Goal: Download file/media

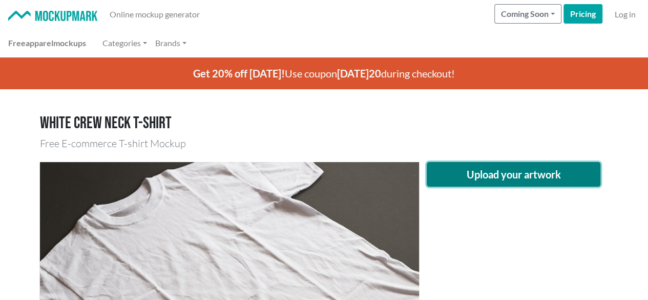
click at [501, 175] on button "Upload your artwork" at bounding box center [514, 174] width 174 height 25
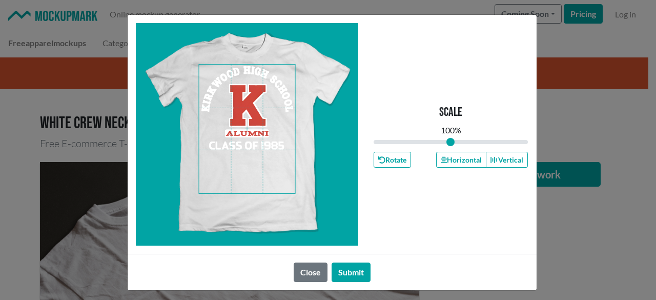
click at [250, 104] on span at bounding box center [247, 129] width 96 height 129
click at [459, 159] on button "Horizontal" at bounding box center [461, 160] width 50 height 16
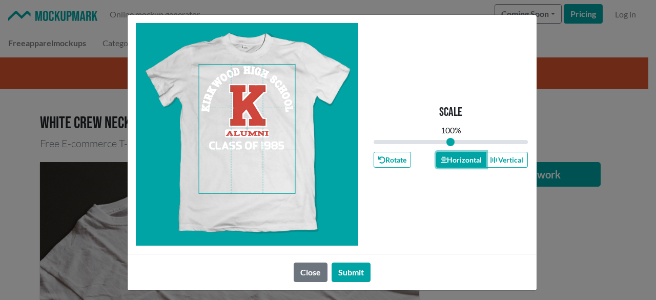
click at [459, 159] on button "Horizontal" at bounding box center [461, 160] width 50 height 16
click at [339, 272] on button "Submit" at bounding box center [351, 271] width 39 height 19
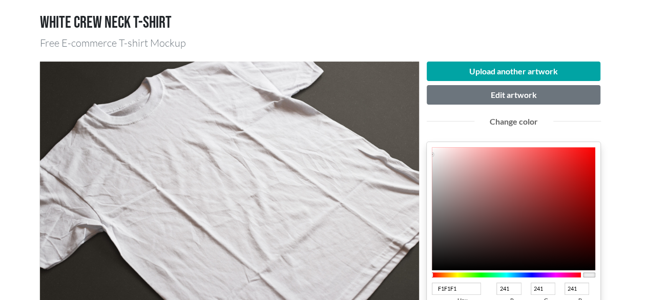
scroll to position [103, 0]
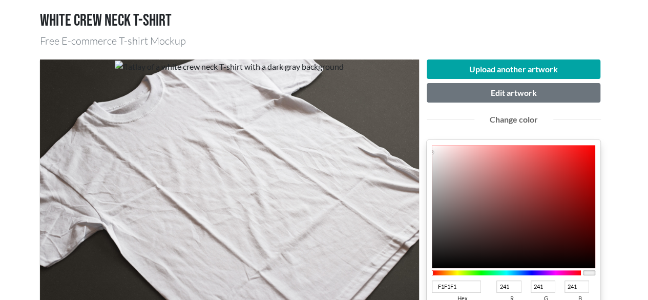
click at [576, 274] on div at bounding box center [507, 272] width 150 height 5
drag, startPoint x: 577, startPoint y: 273, endPoint x: 611, endPoint y: 268, distance: 34.6
type input "CC080B"
type input "204"
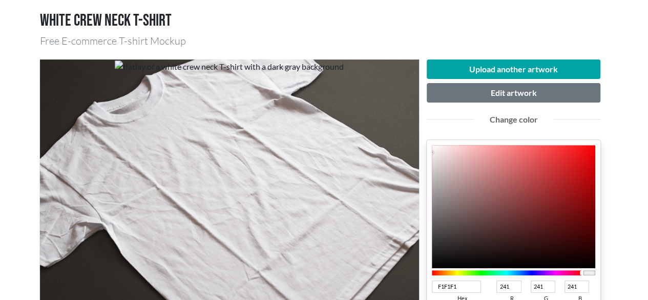
type input "8"
type input "11"
type input "CC070A"
type input "7"
type input "10"
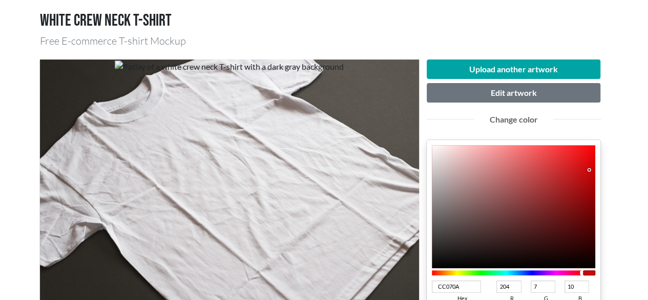
type input "C30003"
type input "195"
type input "0"
type input "3"
type input "BE0003"
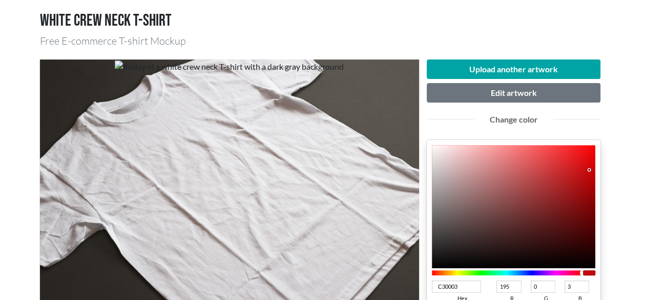
type input "190"
type input "BD0003"
type input "189"
type input "BC0003"
type input "188"
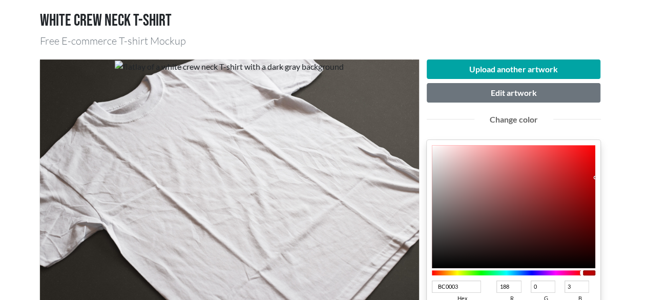
type input "B70003"
type input "183"
type input "B60003"
type input "182"
drag, startPoint x: 589, startPoint y: 169, endPoint x: 610, endPoint y: 179, distance: 22.9
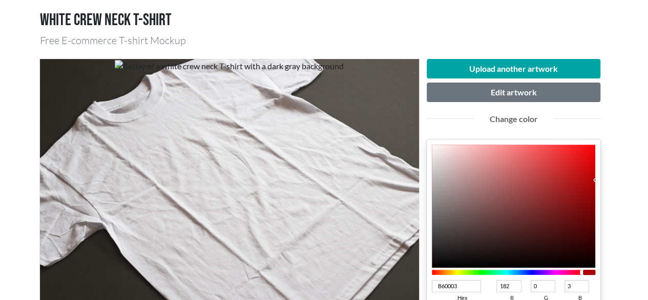
scroll to position [205, 0]
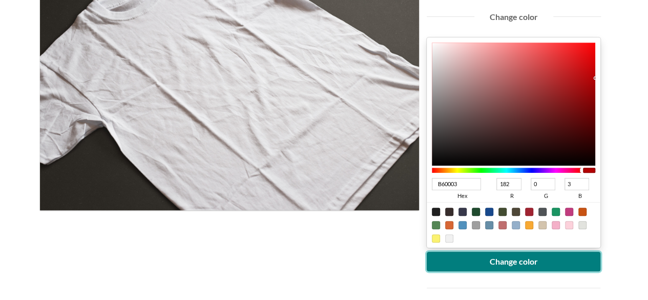
click at [508, 267] on button "Change color" at bounding box center [514, 261] width 174 height 19
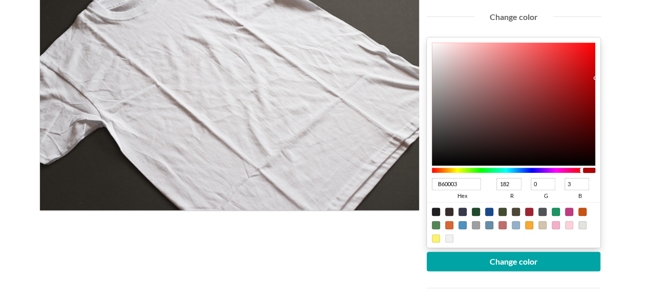
drag, startPoint x: 461, startPoint y: 178, endPoint x: 417, endPoint y: 183, distance: 44.8
click at [417, 183] on div "Upload another artwork Edit artwork Change color B60003 hex 182 r 0 g 3 b 100 a…" at bounding box center [324, 163] width 569 height 429
type input "#CB3"
type input "204"
type input "187"
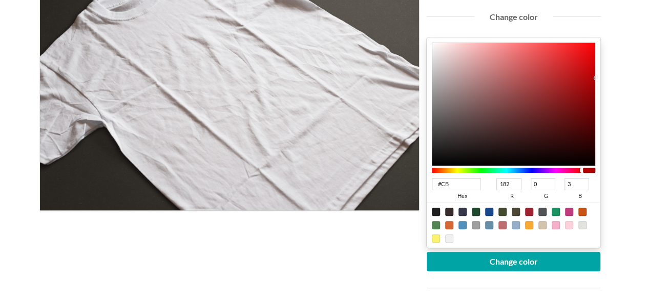
type input "51"
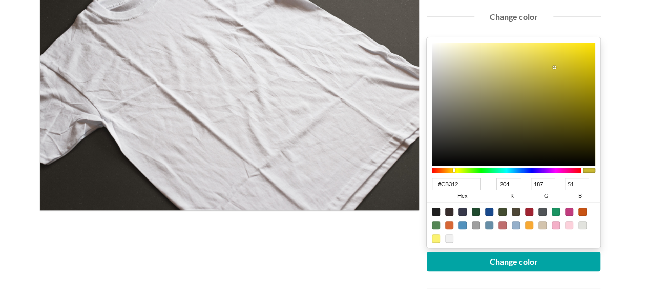
type input "#CB3127"
type input "203"
type input "49"
type input "39"
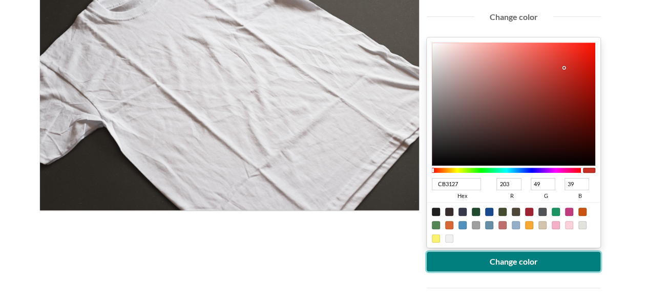
click at [513, 262] on button "Change color" at bounding box center [514, 261] width 174 height 19
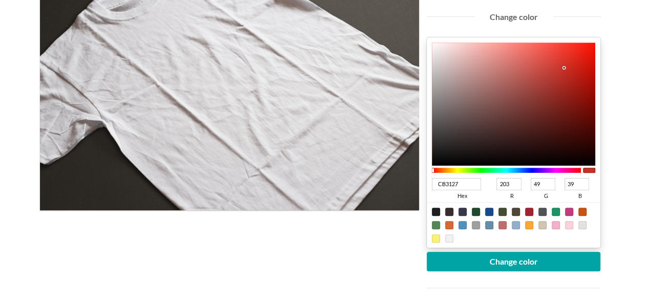
type input "CF291F"
type input "207"
type input "41"
type input "31"
type input "CF281E"
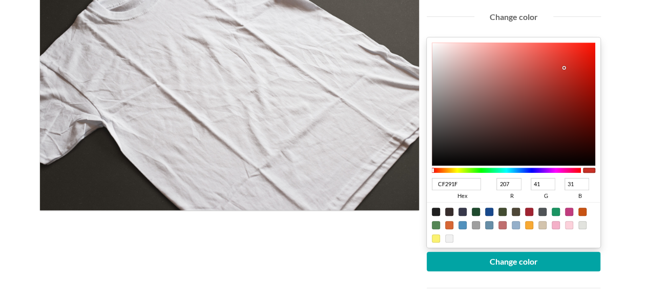
type input "40"
type input "30"
type input "CC2318"
type input "204"
type input "35"
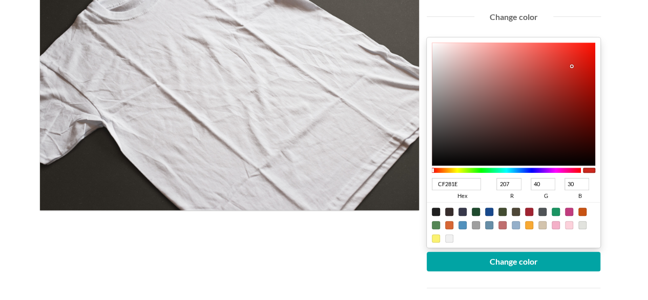
type input "24"
type input "CB1E13"
type input "203"
type input "30"
type input "19"
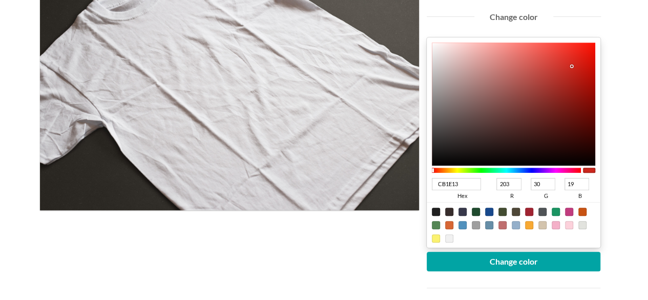
type input "CB1D12"
type input "29"
type input "18"
type input "CA1D12"
type input "202"
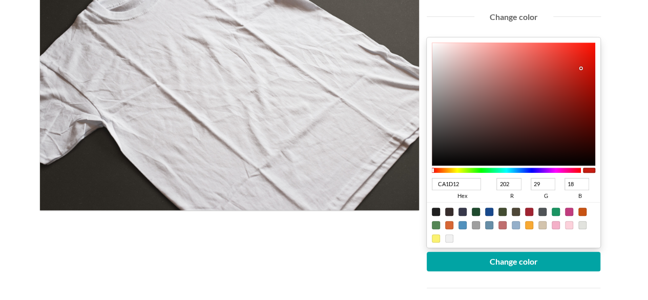
type input "CB1C11"
type input "203"
type input "28"
type input "17"
type input "CA190D"
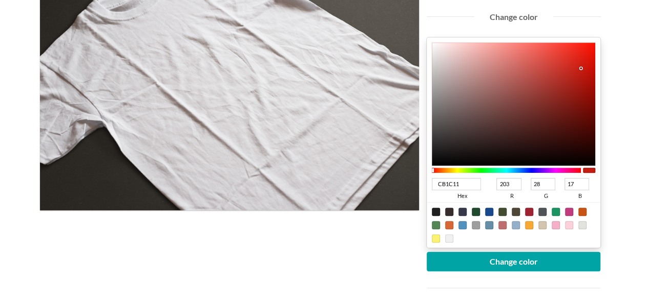
type input "202"
type input "25"
type input "13"
type input "C61408"
type input "198"
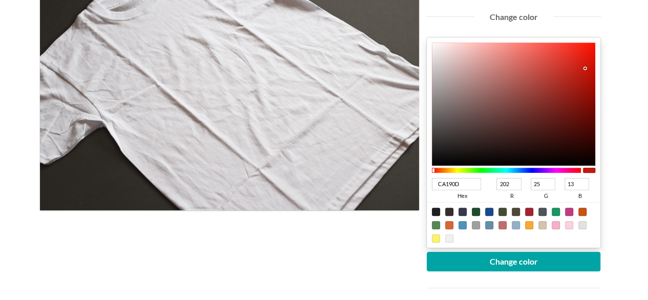
type input "20"
type input "8"
type input "C61105"
type input "17"
type input "5"
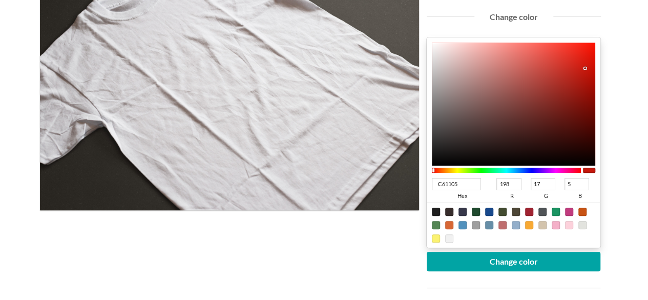
type input "C41004"
type input "196"
type input "16"
type input "4"
type input "C10C00"
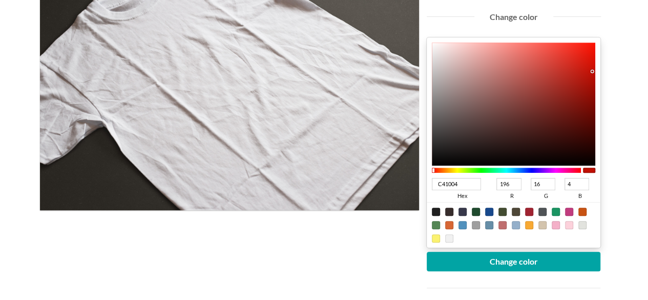
type input "193"
type input "12"
type input "0"
type input "C00C00"
type input "192"
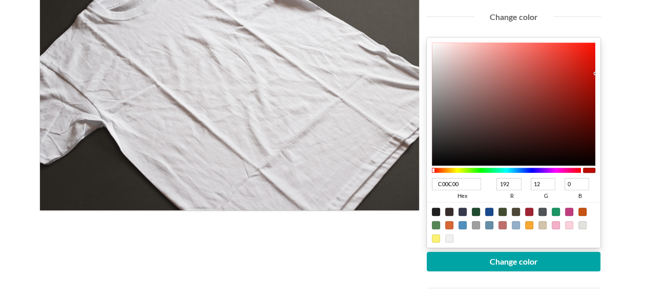
type input "BF0C00"
type input "191"
drag, startPoint x: 571, startPoint y: 65, endPoint x: 599, endPoint y: 73, distance: 28.2
click at [599, 73] on div "BF0C00 hex 191 r 12 g 0 b 100 a" at bounding box center [514, 142] width 174 height 210
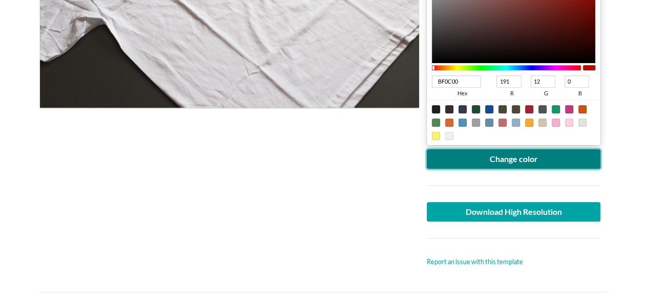
click at [565, 154] on button "Change color" at bounding box center [514, 158] width 174 height 19
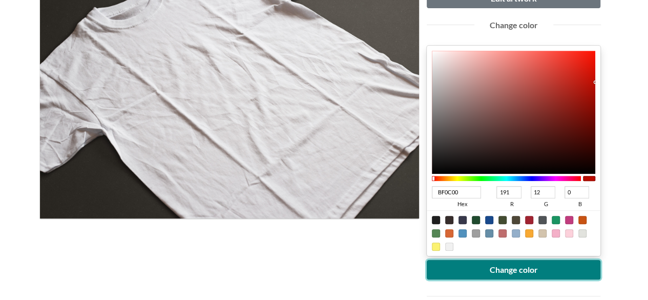
scroll to position [256, 0]
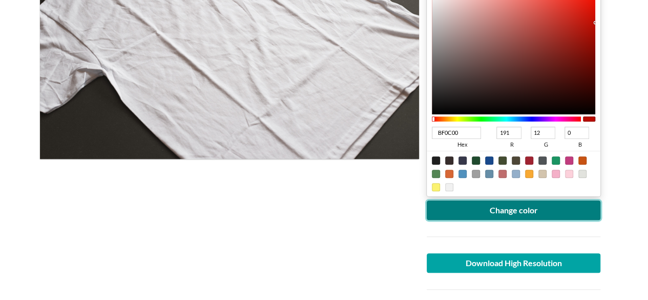
click at [538, 208] on button "Change color" at bounding box center [514, 209] width 174 height 19
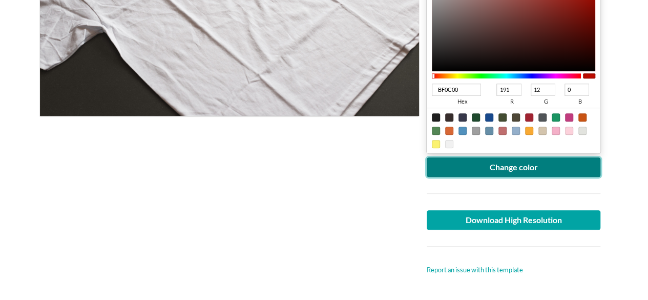
scroll to position [359, 0]
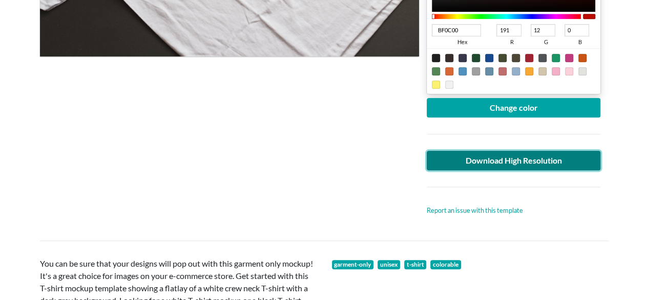
click at [527, 157] on link "Download High Resolution" at bounding box center [514, 160] width 174 height 19
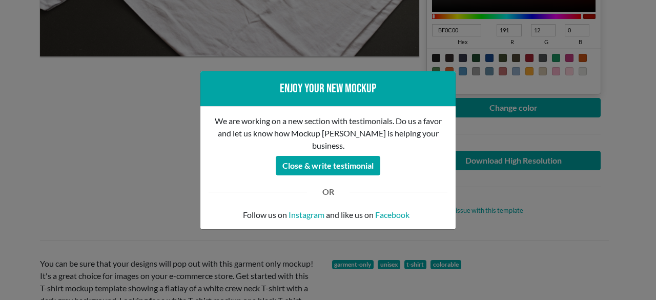
click at [133, 178] on div "Enjoy your new mockup We are working on a new section with testimonials. Do us …" at bounding box center [328, 150] width 656 height 300
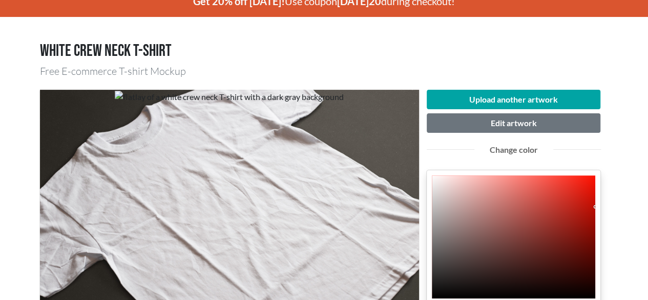
scroll to position [0, 0]
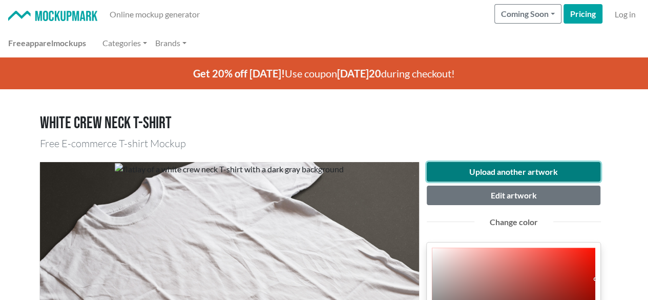
click at [504, 178] on button "Upload another artwork" at bounding box center [514, 171] width 174 height 19
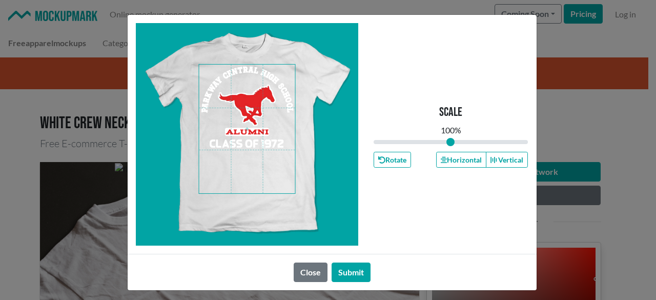
click at [247, 114] on span at bounding box center [247, 129] width 96 height 129
click at [451, 158] on button "Horizontal" at bounding box center [461, 160] width 50 height 16
click at [450, 158] on button "Horizontal" at bounding box center [461, 160] width 50 height 16
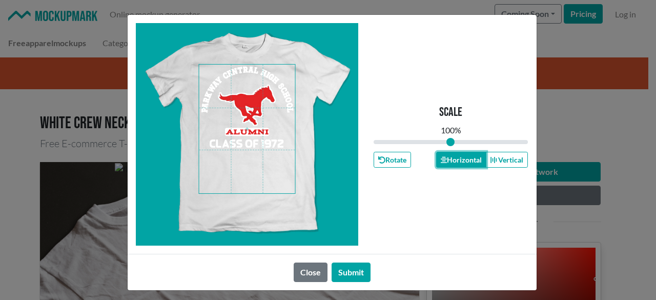
click at [449, 158] on button "Horizontal" at bounding box center [461, 160] width 50 height 16
click at [448, 158] on button "Horizontal" at bounding box center [461, 160] width 50 height 16
click at [341, 271] on button "Submit" at bounding box center [351, 271] width 39 height 19
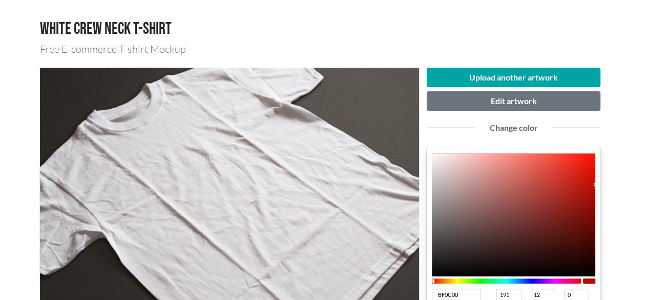
scroll to position [154, 0]
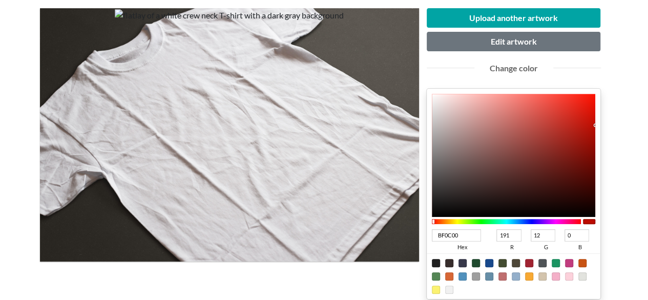
type input "BE0F03"
type input "190"
type input "15"
type input "3"
type input "BA0C00"
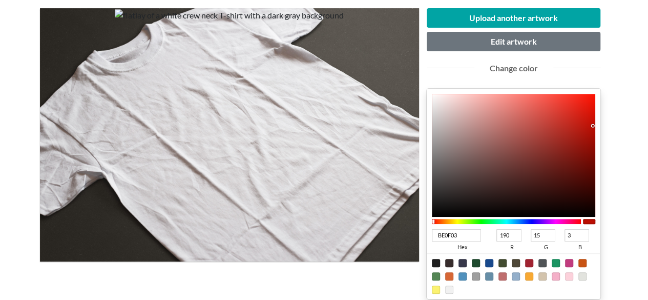
type input "186"
type input "12"
type input "0"
type input "B60C00"
type input "182"
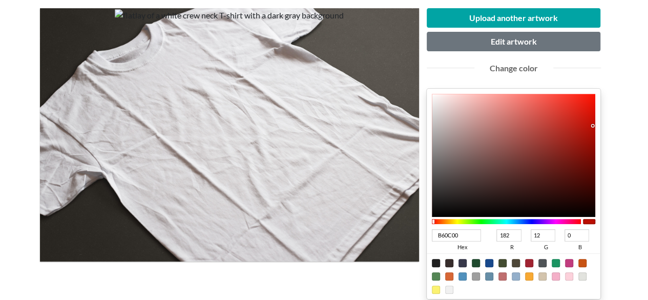
type input "B40C00"
type input "180"
type input "B30C00"
type input "179"
type input "B10C00"
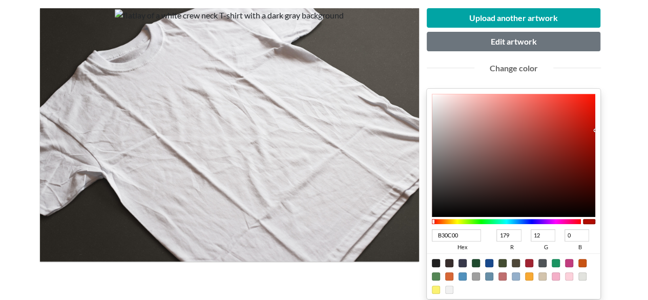
type input "177"
drag, startPoint x: 593, startPoint y: 125, endPoint x: 599, endPoint y: 131, distance: 8.7
click at [599, 131] on div "B10C00 hex 177 r 12 g 0 b 100 a" at bounding box center [514, 194] width 174 height 210
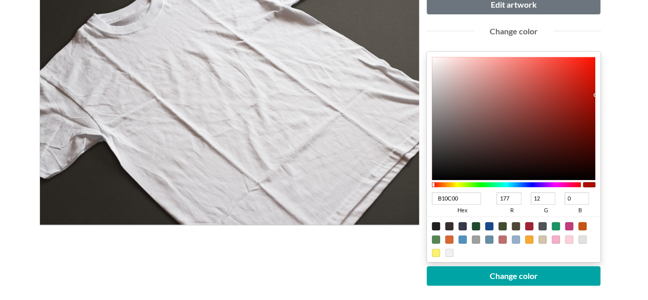
scroll to position [256, 0]
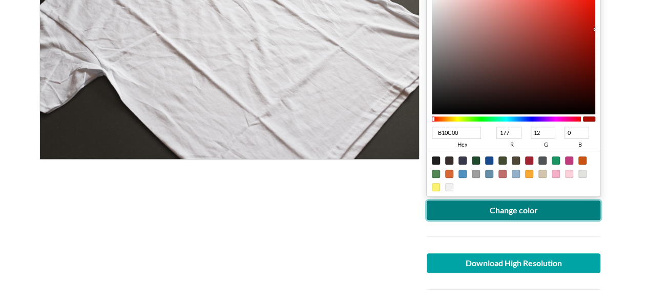
click at [537, 212] on button "Change color" at bounding box center [514, 209] width 174 height 19
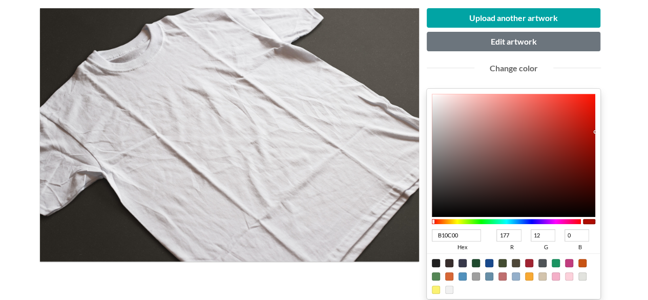
scroll to position [308, 0]
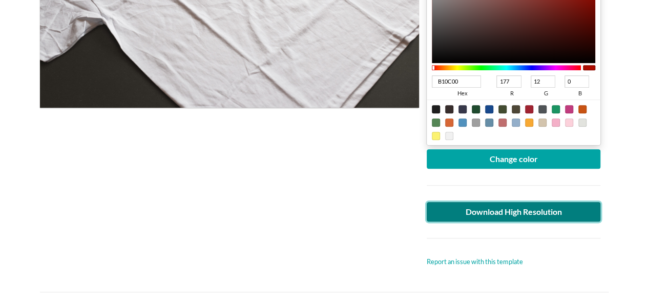
click at [556, 211] on link "Download High Resolution" at bounding box center [514, 211] width 174 height 19
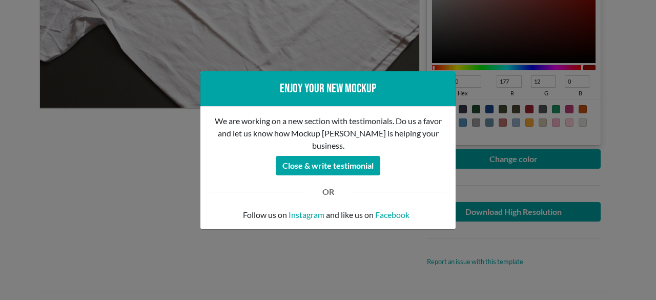
click at [140, 194] on div "Enjoy your new mockup We are working on a new section with testimonials. Do us …" at bounding box center [328, 150] width 656 height 300
